Goal: Check status: Check status

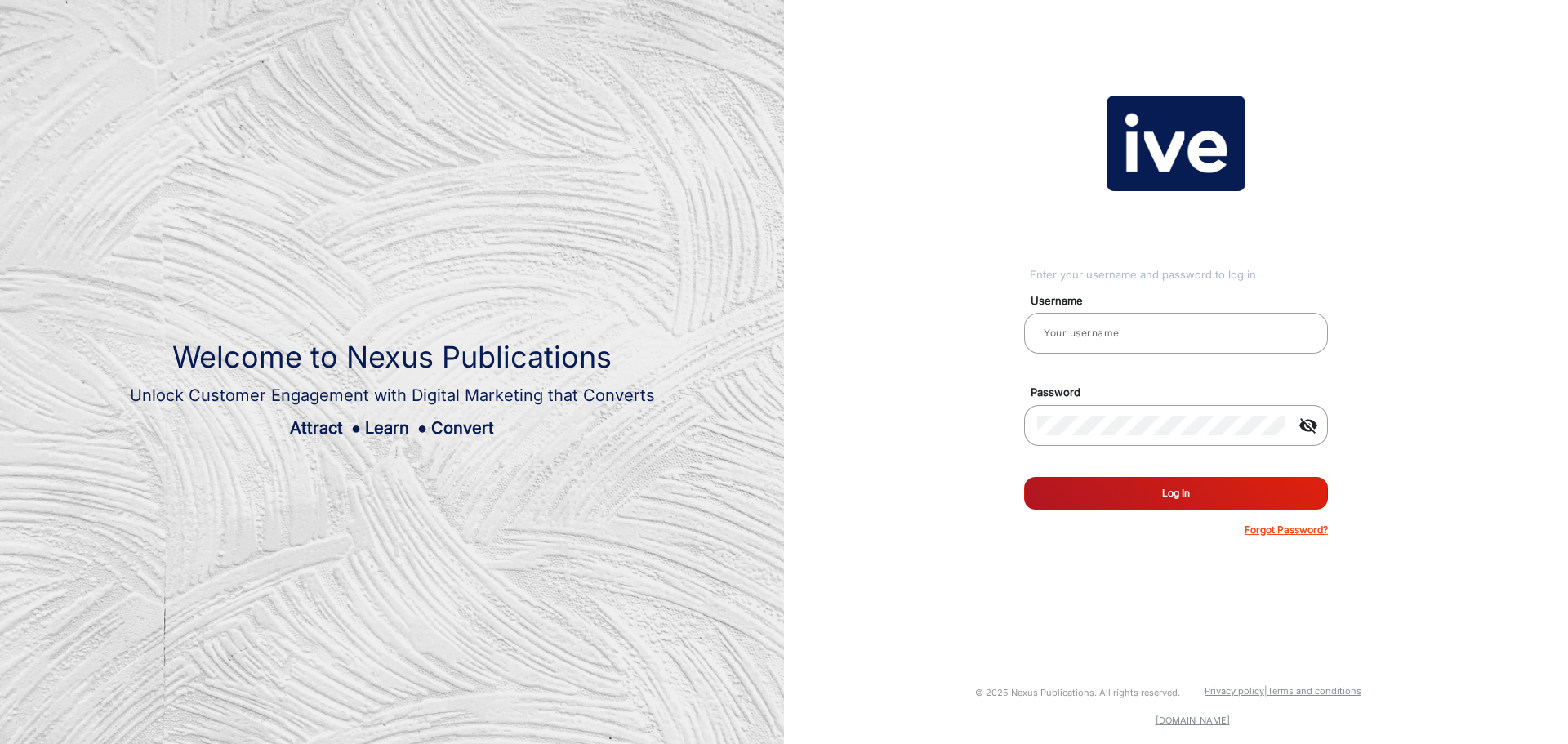
type input "gemcell"
click at [1194, 478] on button "Log In" at bounding box center [1176, 494] width 304 height 33
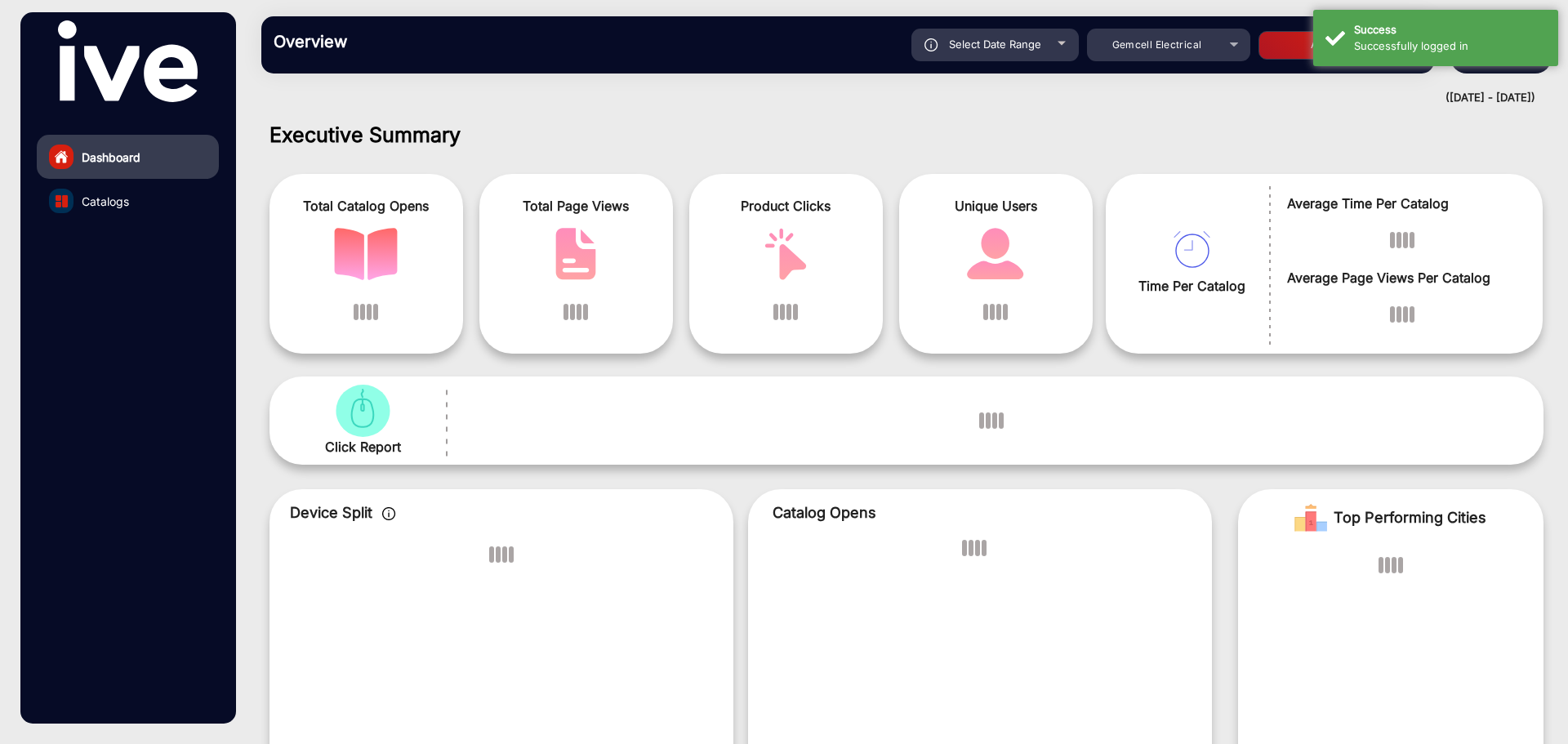
scroll to position [12, 0]
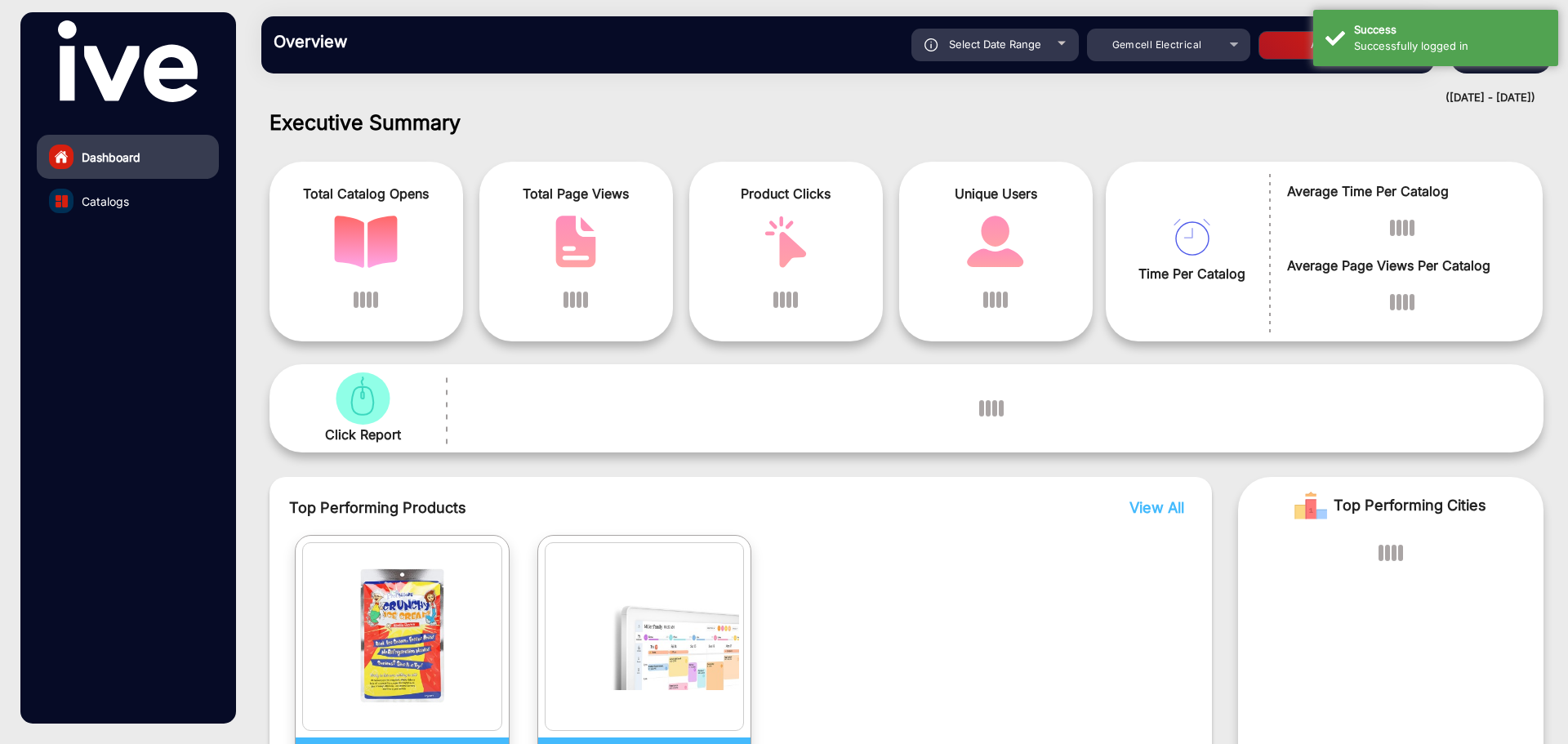
click at [1022, 43] on div "Select Date Range [DATE] [DATE] – [DATE] [DATE] Gemcell Electrical Apply" at bounding box center [905, 45] width 1034 height 33
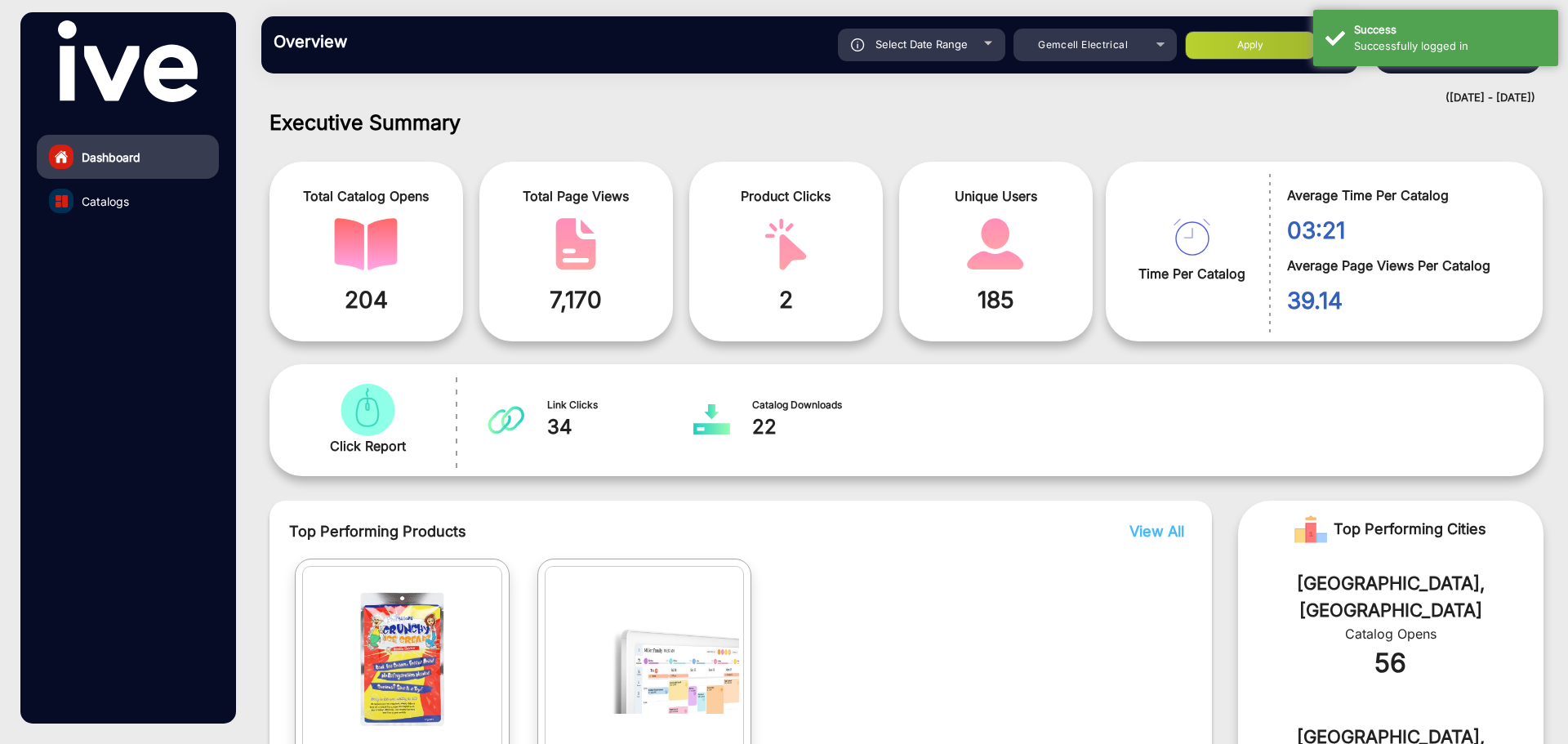
click at [929, 51] on div "Select Date Range" at bounding box center [922, 45] width 167 height 33
type input "[DATE]"
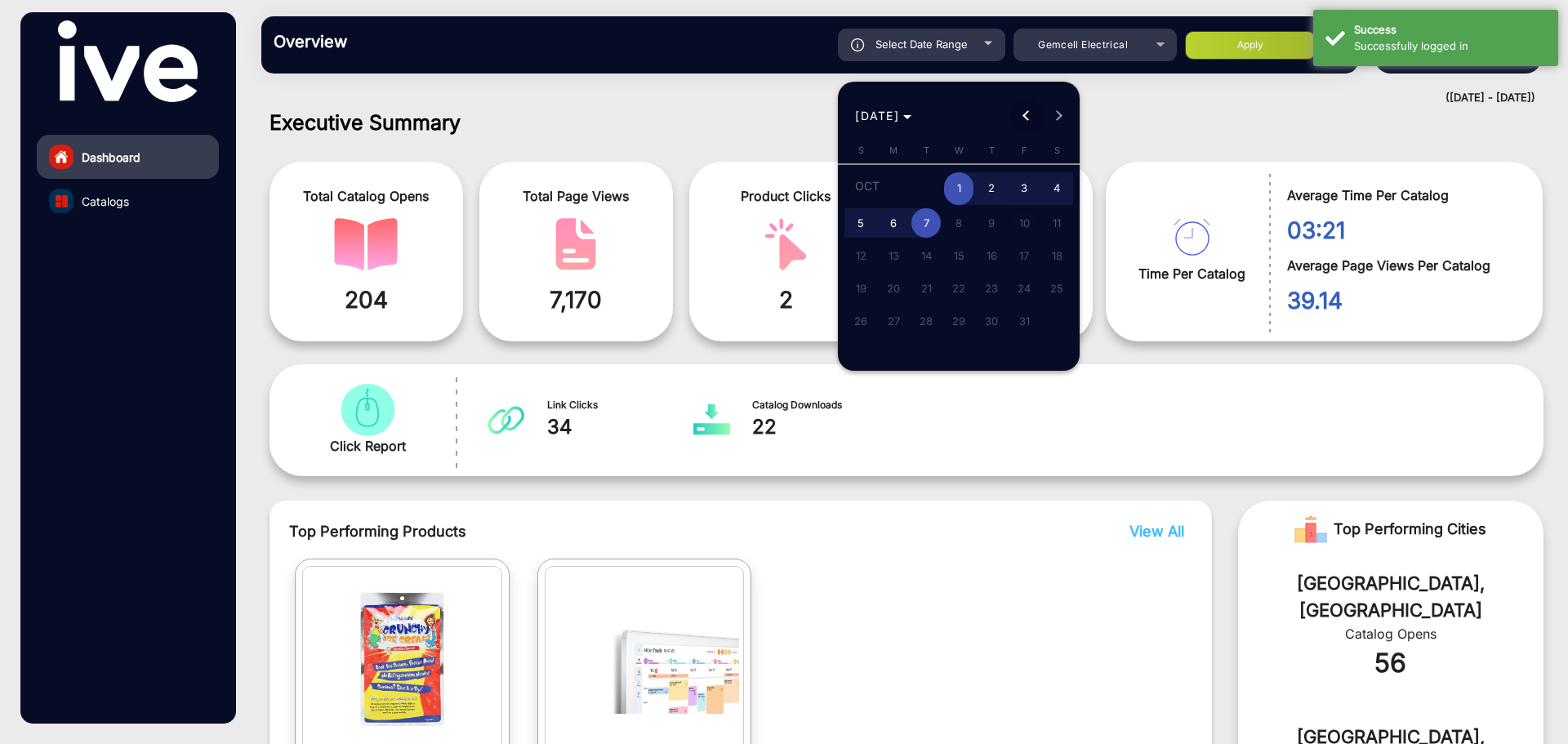
click at [1032, 112] on span "Previous month" at bounding box center [1027, 116] width 33 height 33
click at [1031, 112] on span "Previous month" at bounding box center [1027, 116] width 33 height 33
click at [1026, 186] on span "1" at bounding box center [1024, 189] width 29 height 34
type input "[DATE]"
click at [1058, 118] on button "Next month" at bounding box center [1059, 116] width 33 height 33
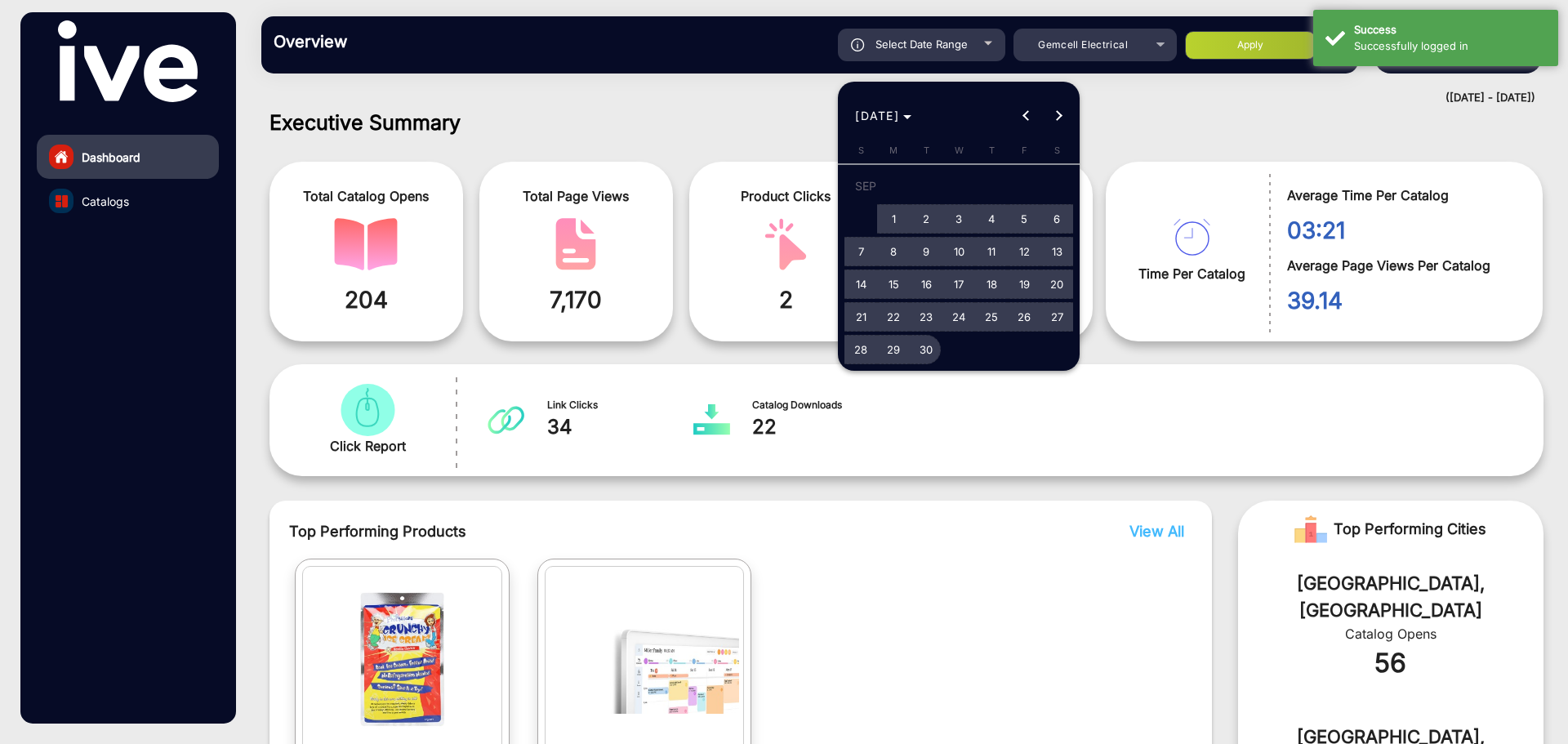
click at [928, 350] on span "30" at bounding box center [926, 350] width 29 height 29
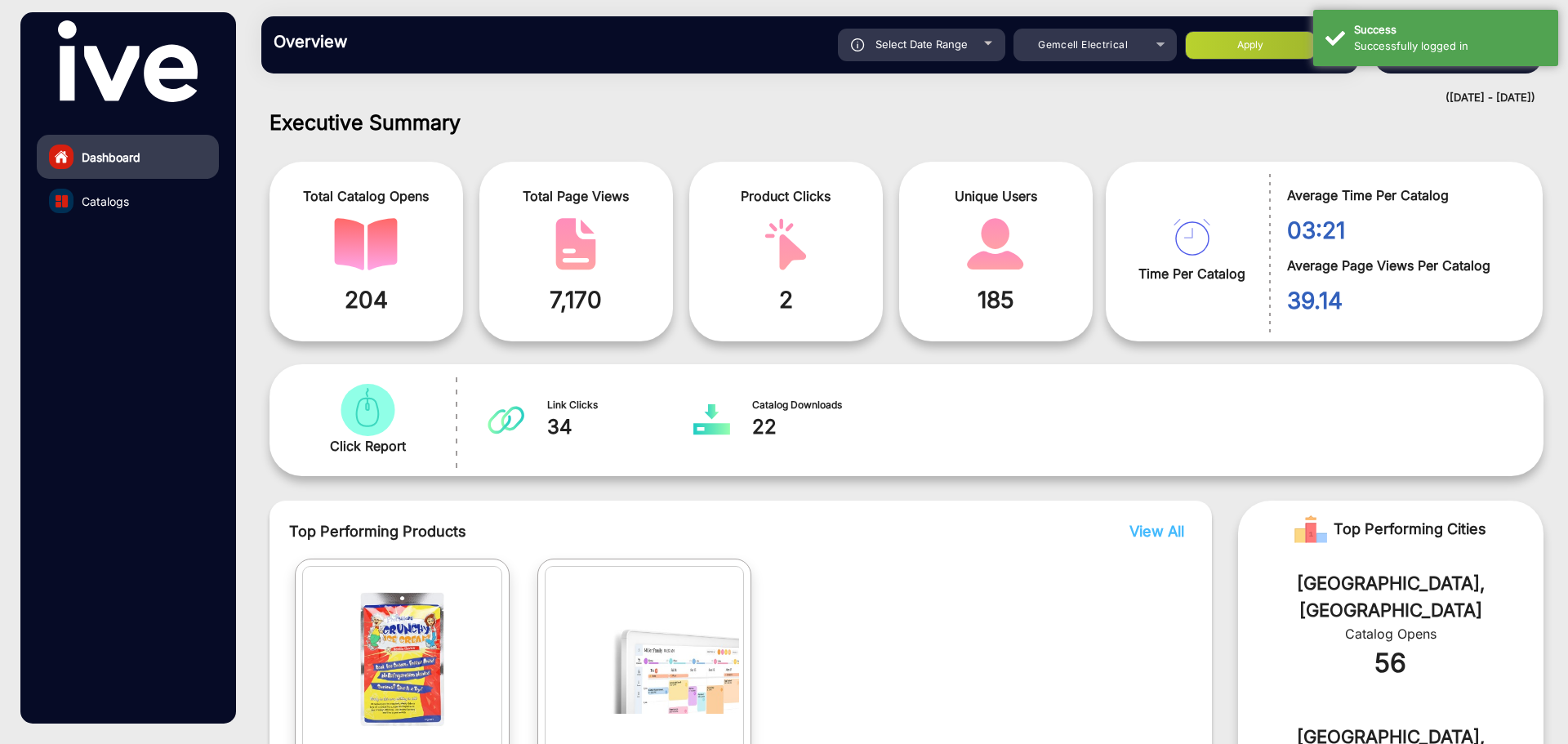
type input "[DATE]"
click at [1246, 47] on button "Apply" at bounding box center [1250, 45] width 130 height 28
type input "[DATE]"
